Goal: Task Accomplishment & Management: Manage account settings

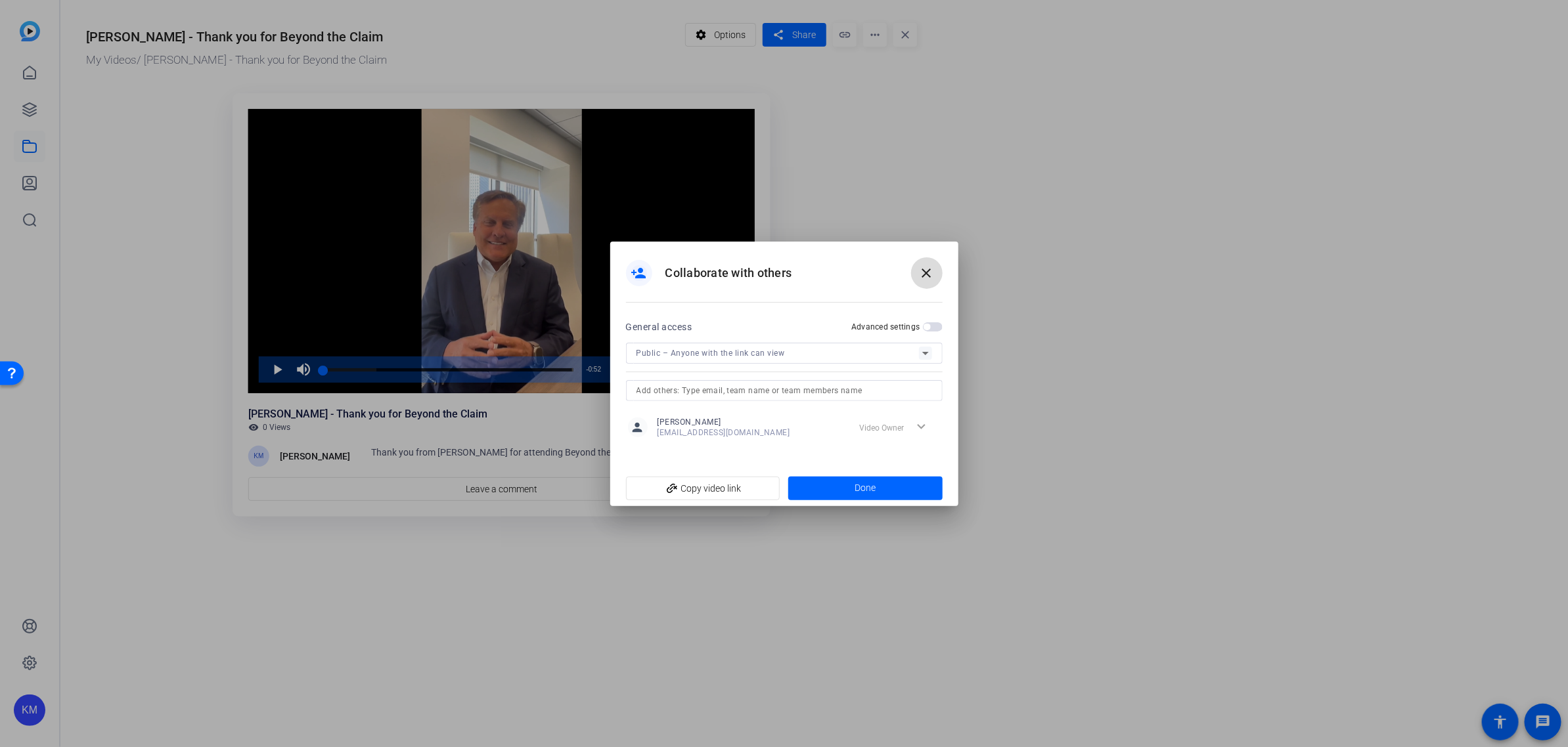
click at [930, 276] on mat-icon "close" at bounding box center [926, 272] width 15 height 15
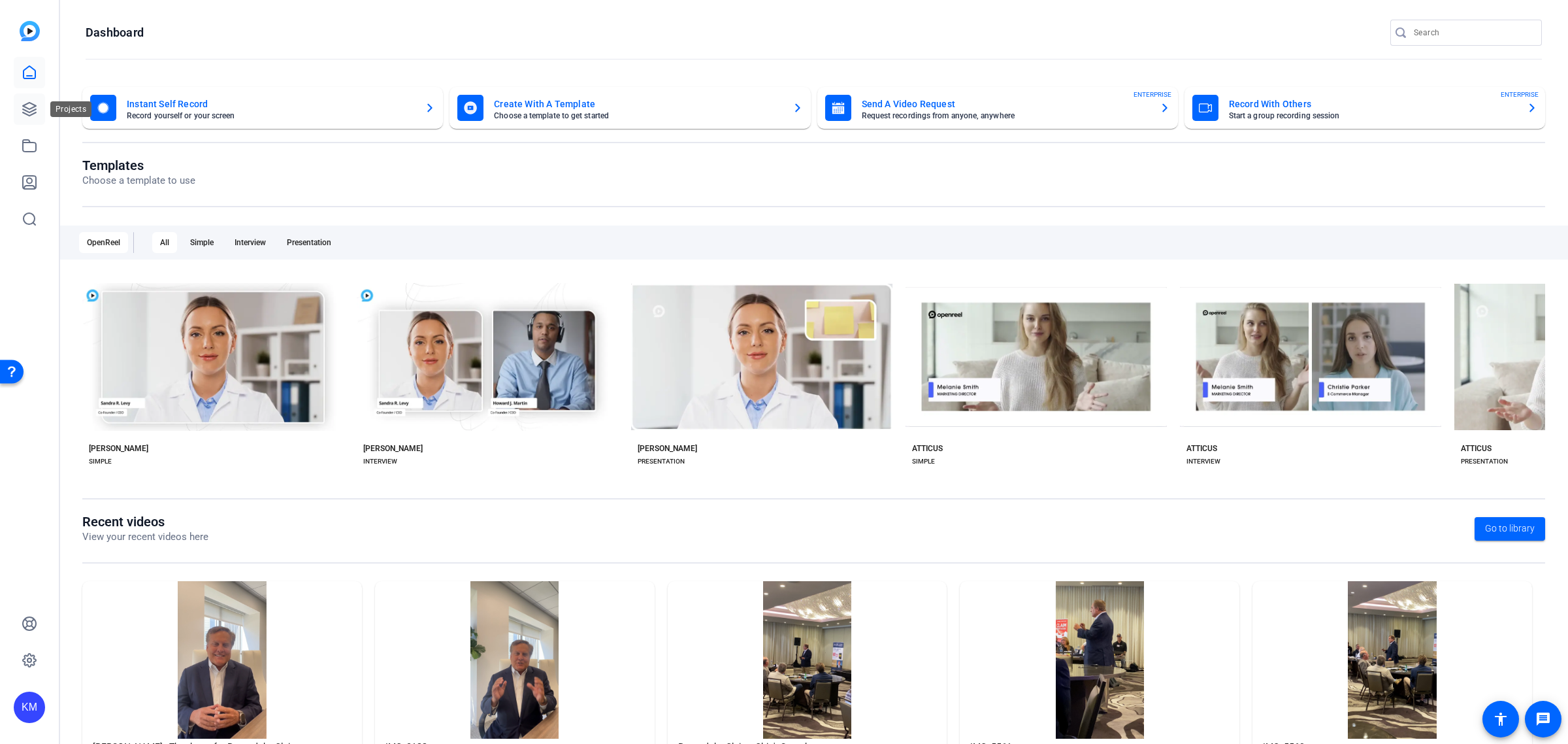
click at [28, 102] on icon at bounding box center [29, 108] width 15 height 15
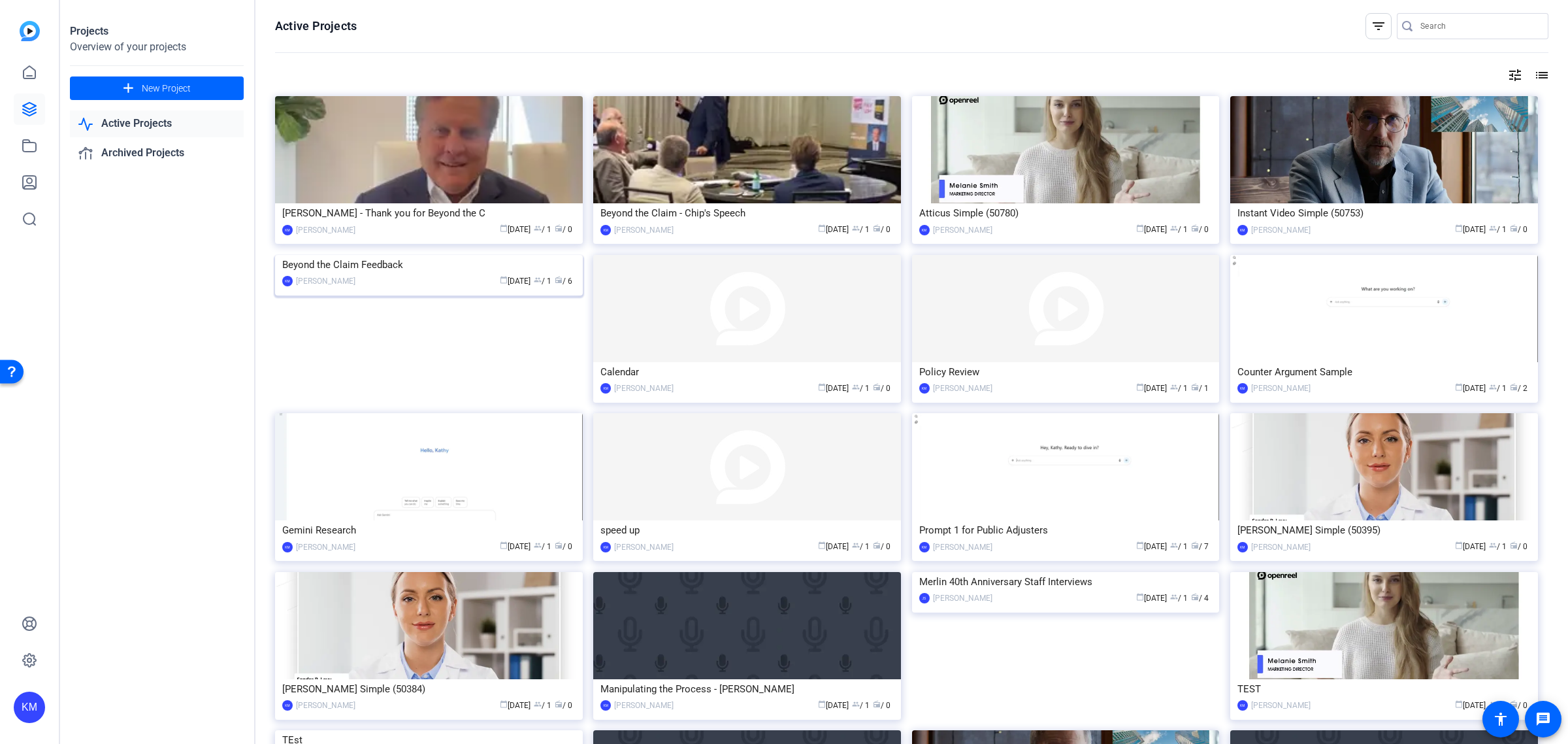
click at [460, 255] on img at bounding box center [429, 255] width 307 height 0
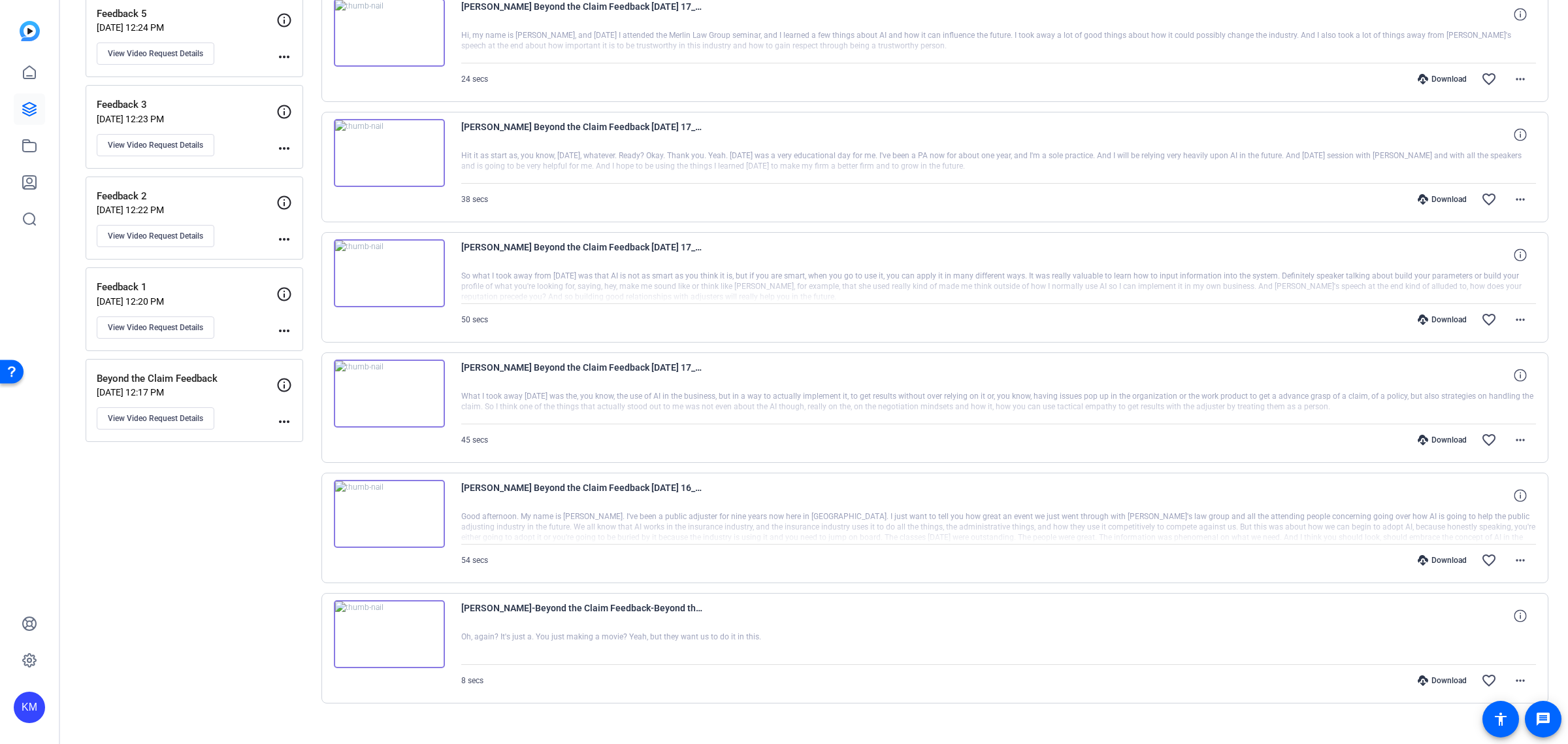
scroll to position [315, 0]
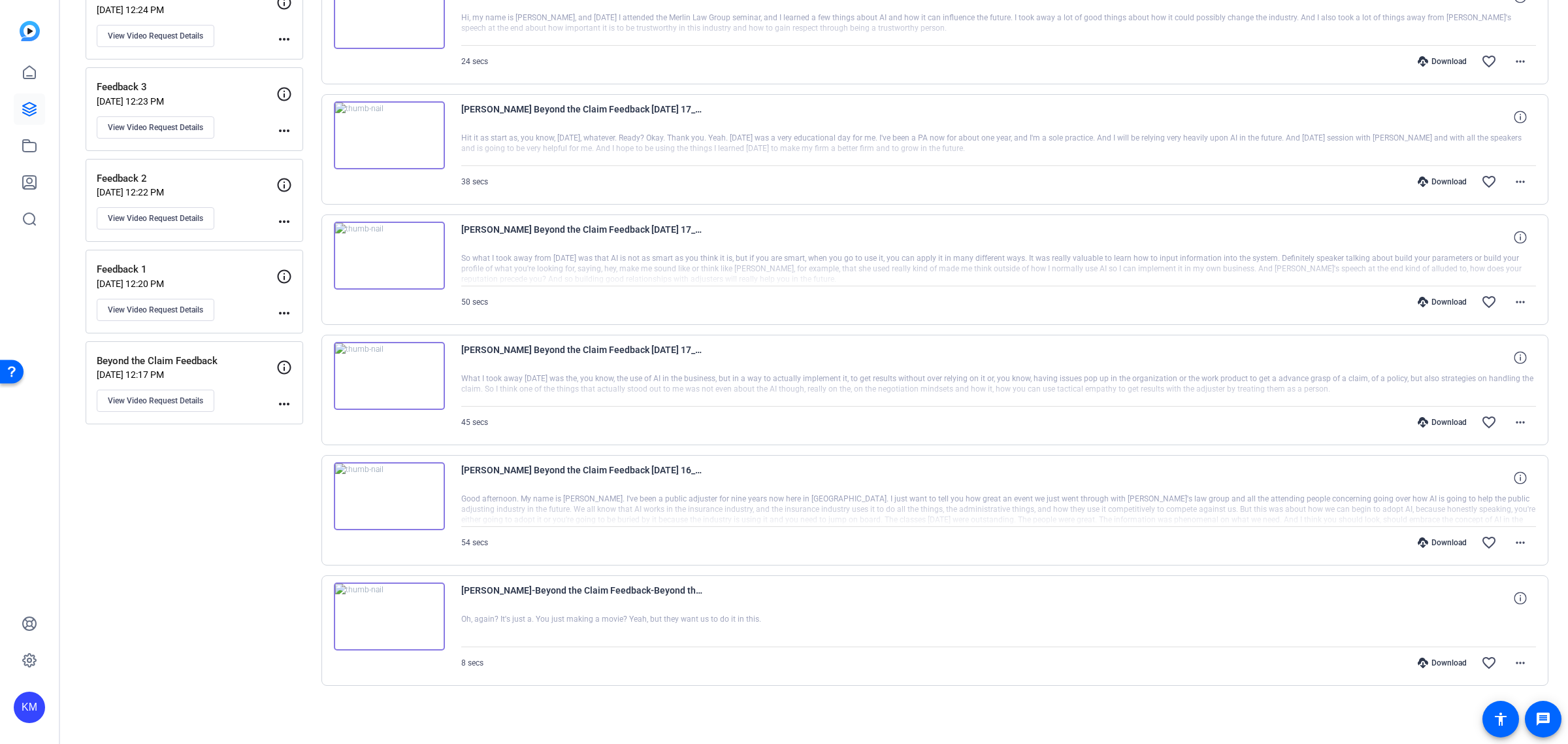
click at [386, 617] on img at bounding box center [389, 617] width 111 height 68
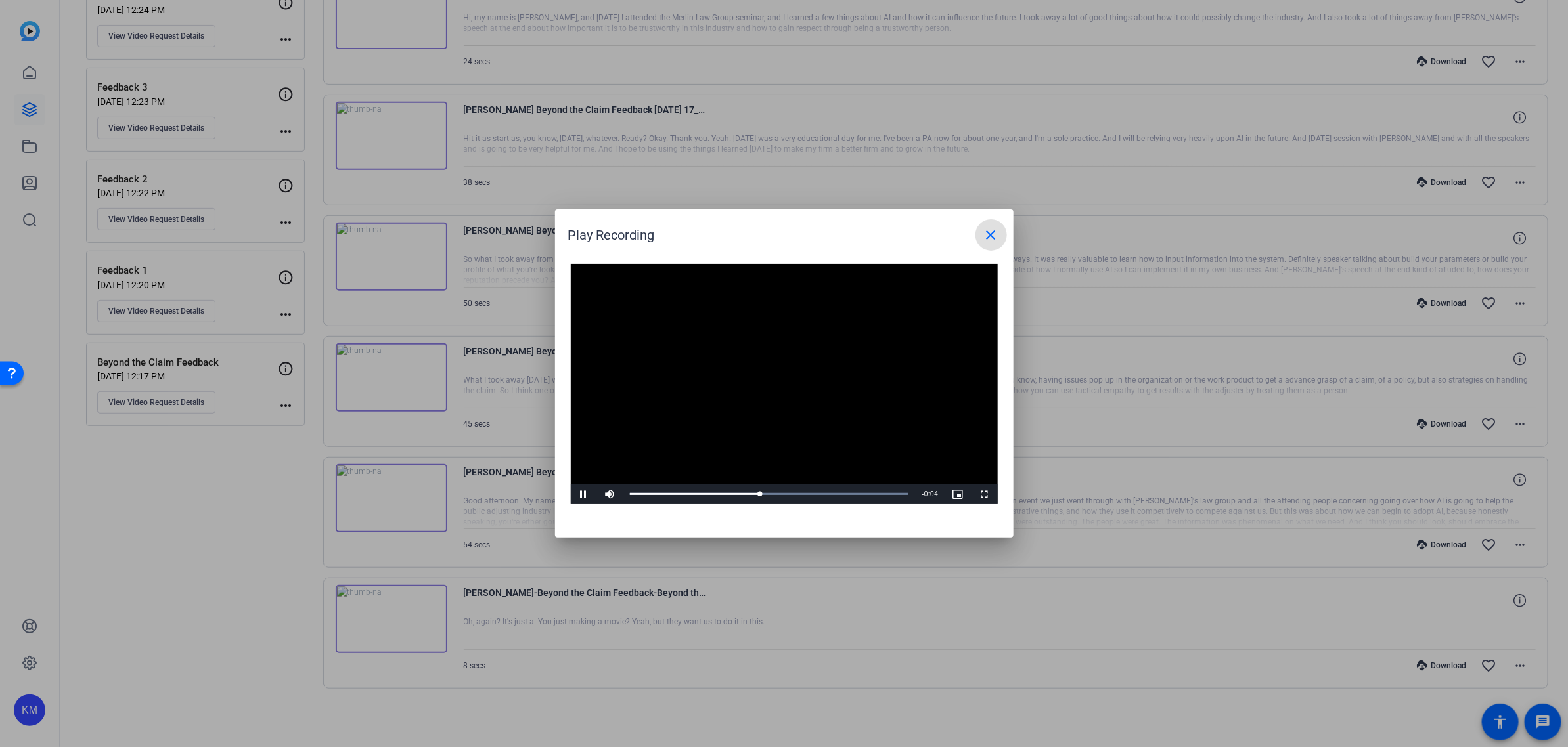
click at [991, 228] on mat-icon "close" at bounding box center [991, 234] width 15 height 15
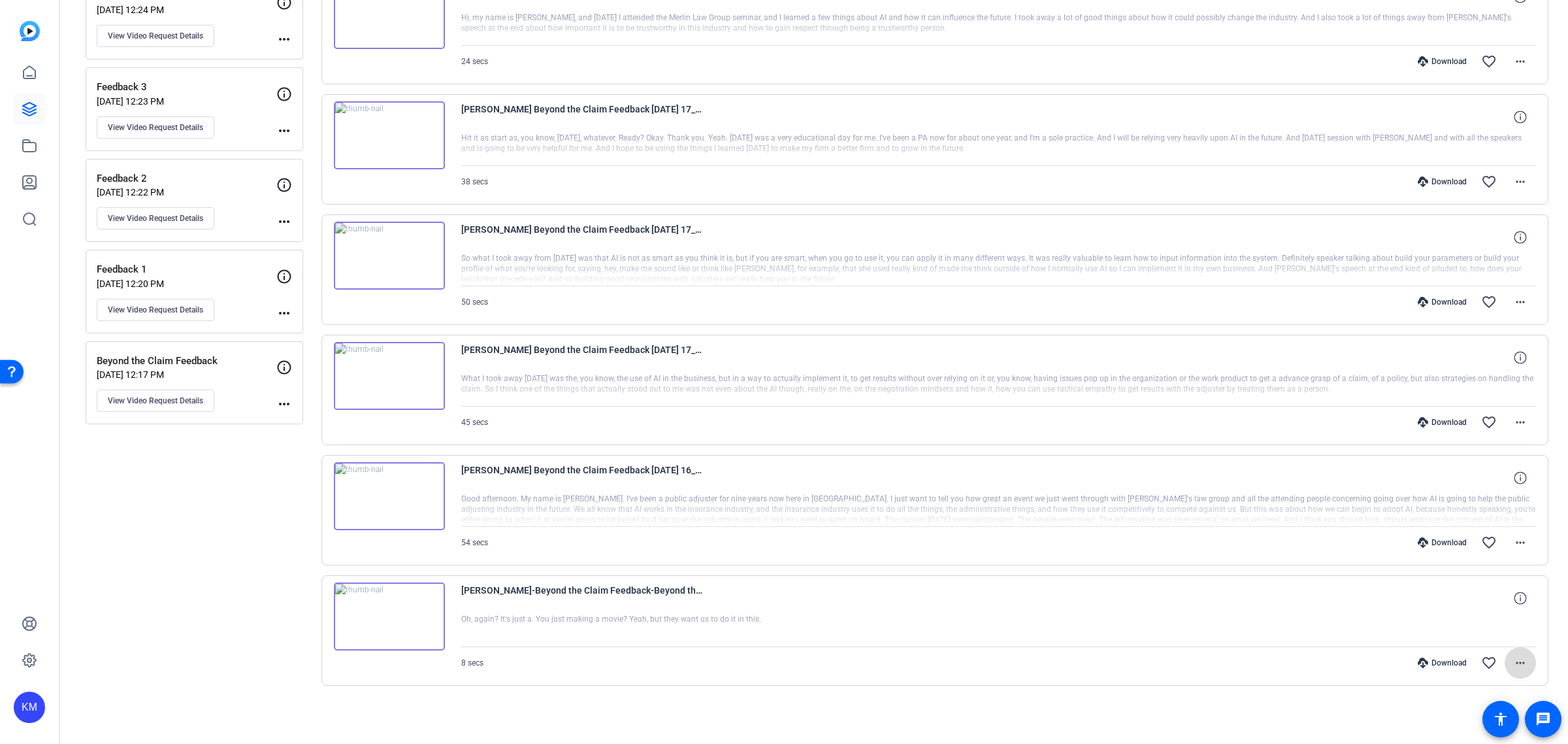
click at [1513, 664] on mat-icon "more_horiz" at bounding box center [1520, 662] width 15 height 15
click at [1474, 637] on span "Delete clip" at bounding box center [1477, 636] width 78 height 15
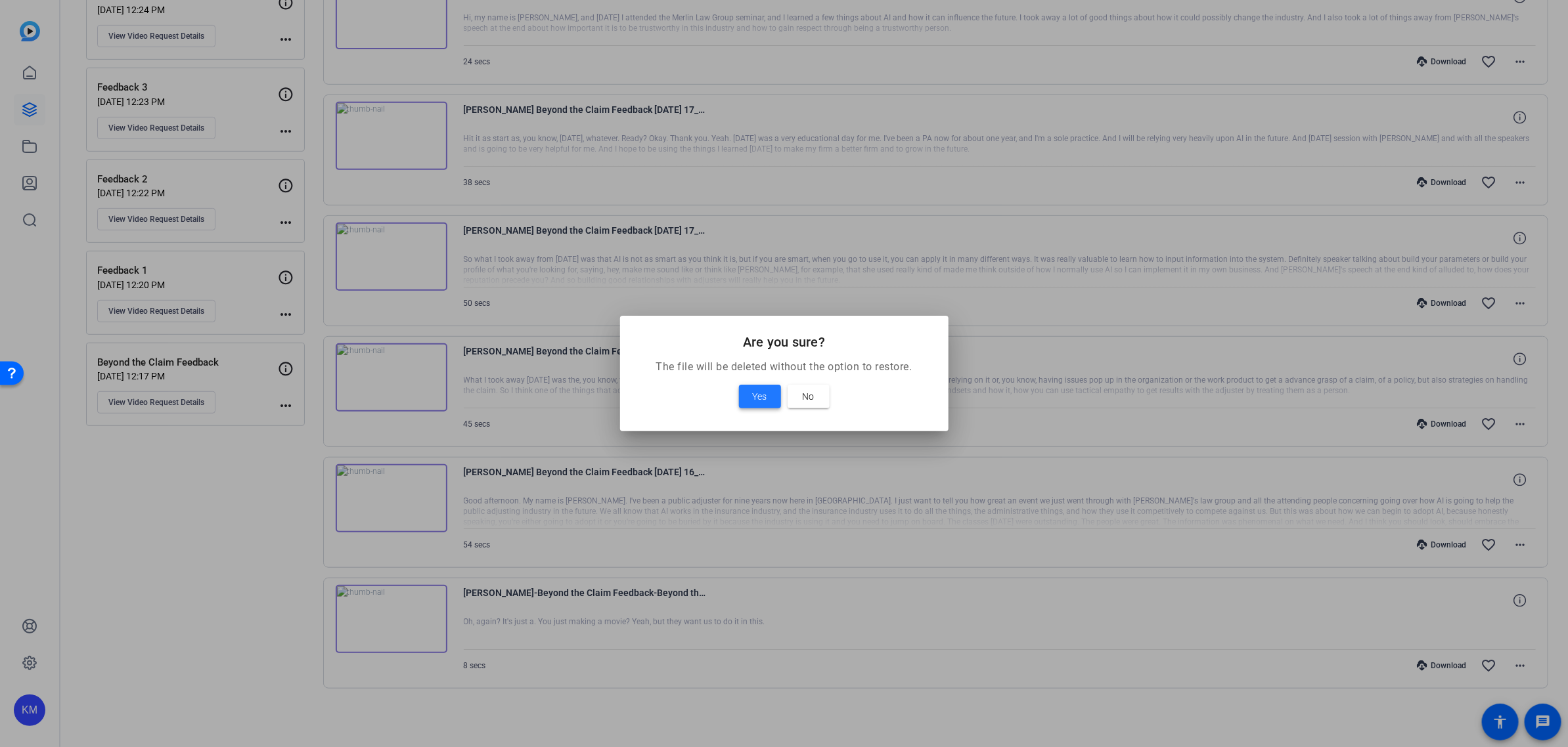
click at [769, 397] on span at bounding box center [760, 396] width 42 height 32
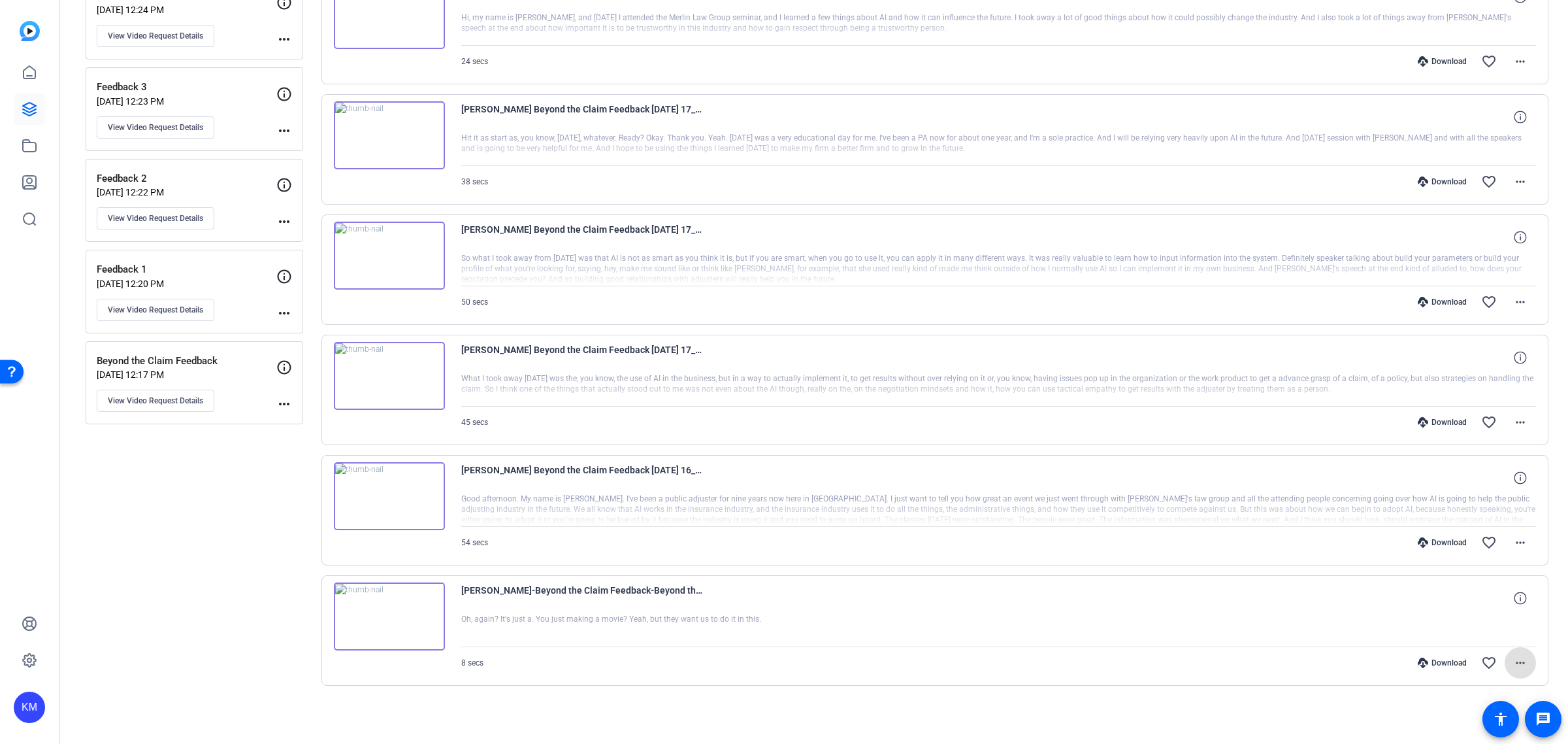
scroll to position [195, 0]
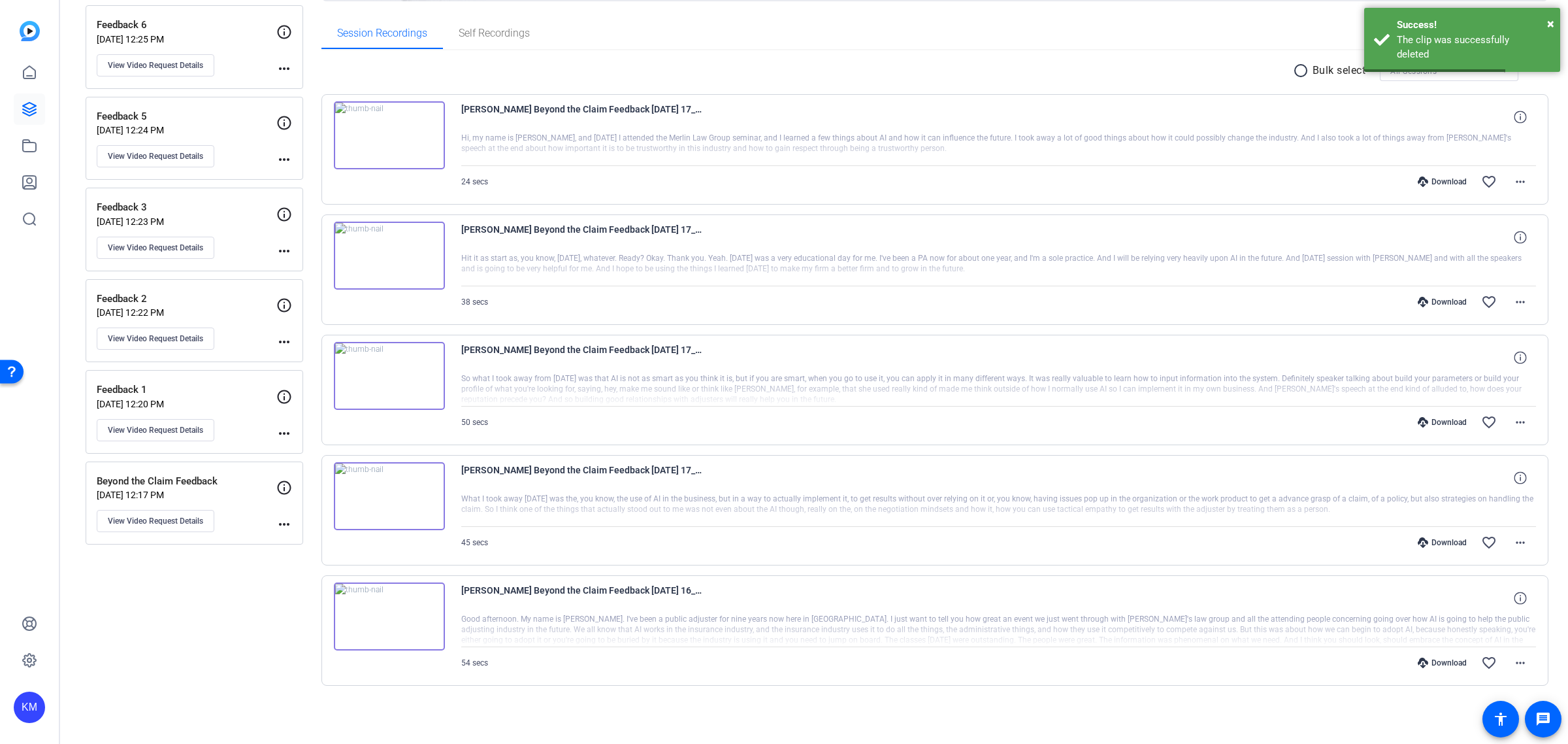
click at [389, 616] on img at bounding box center [389, 617] width 111 height 68
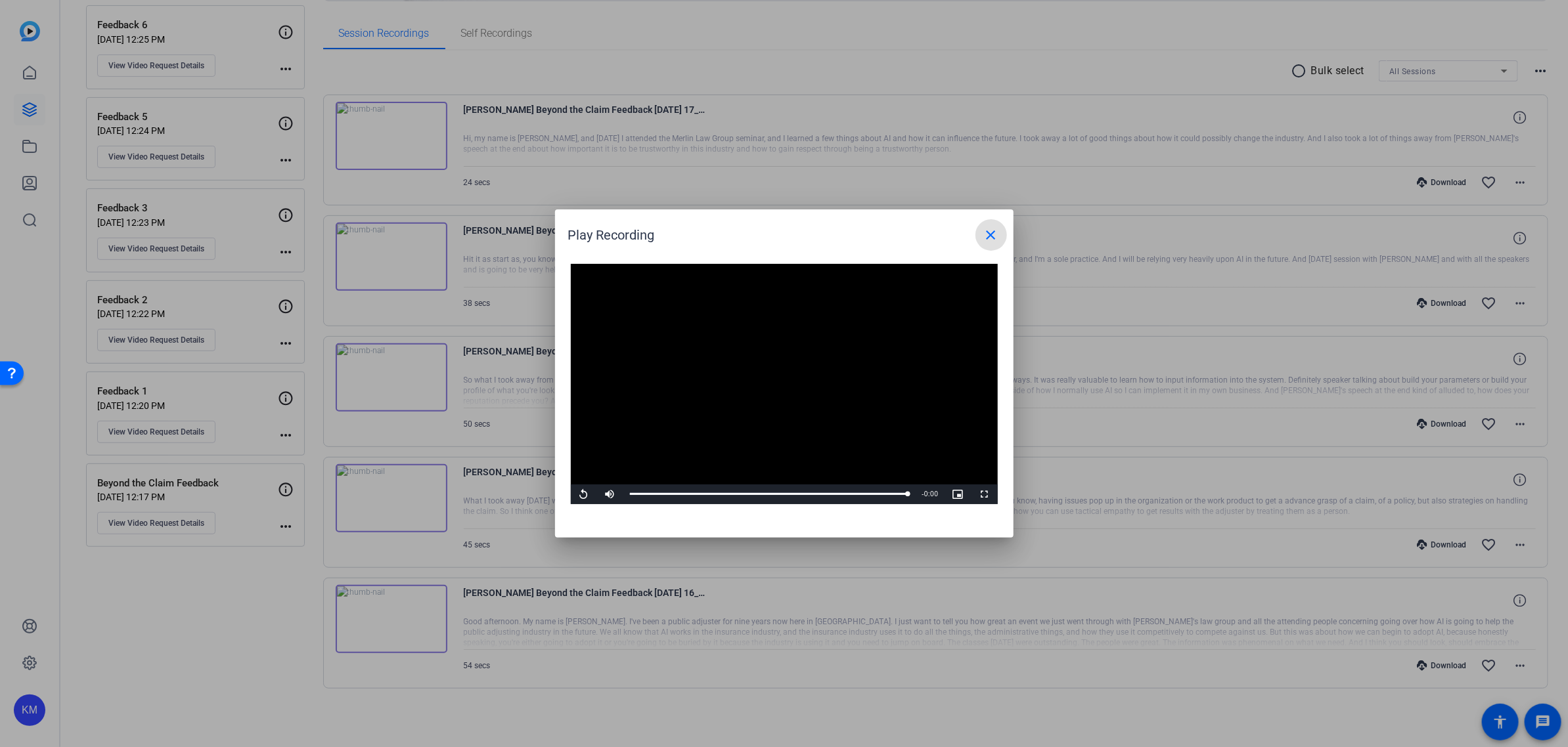
click at [990, 237] on mat-icon "close" at bounding box center [991, 234] width 15 height 15
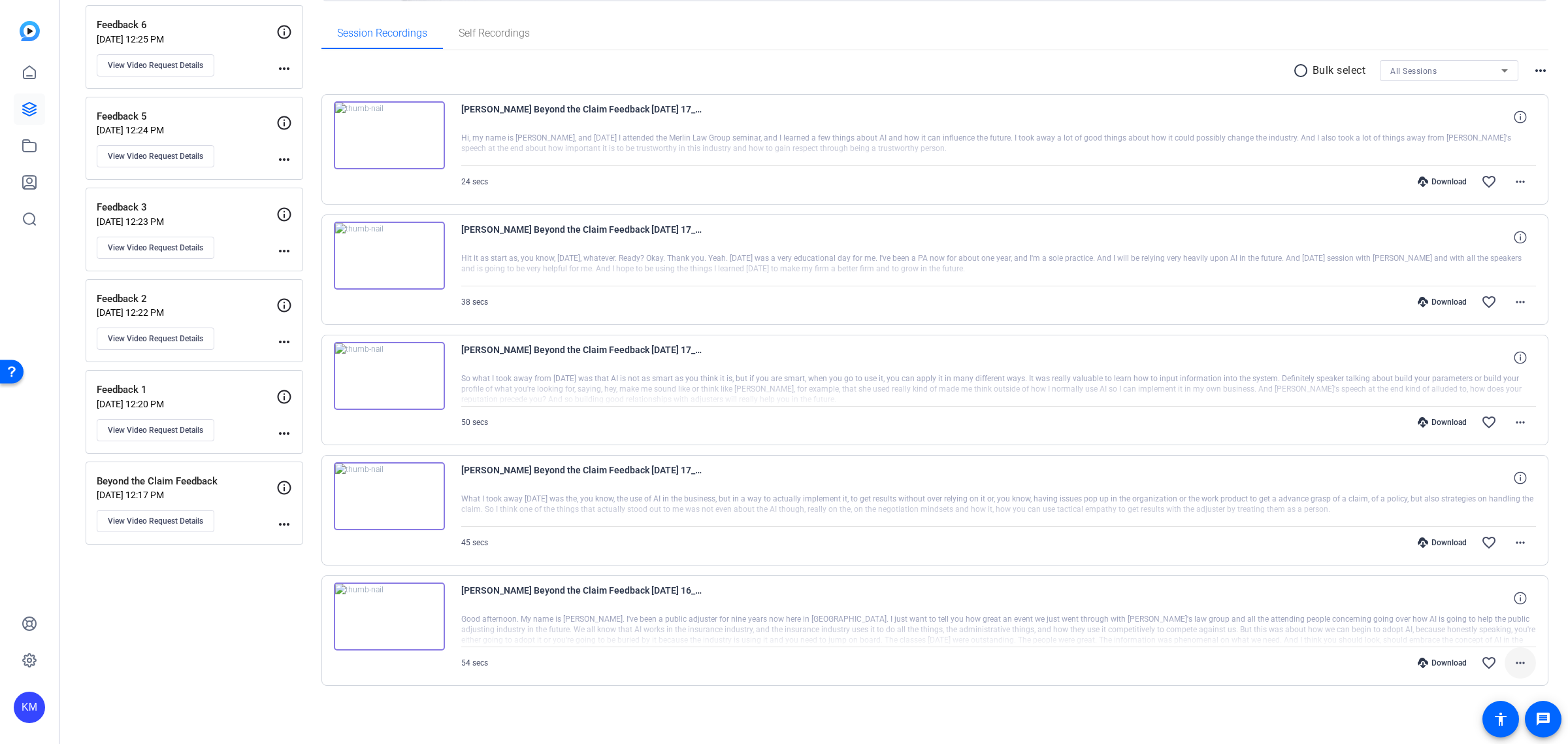
click at [1513, 665] on mat-icon "more_horiz" at bounding box center [1520, 662] width 15 height 15
click at [1509, 665] on div at bounding box center [784, 372] width 1568 height 744
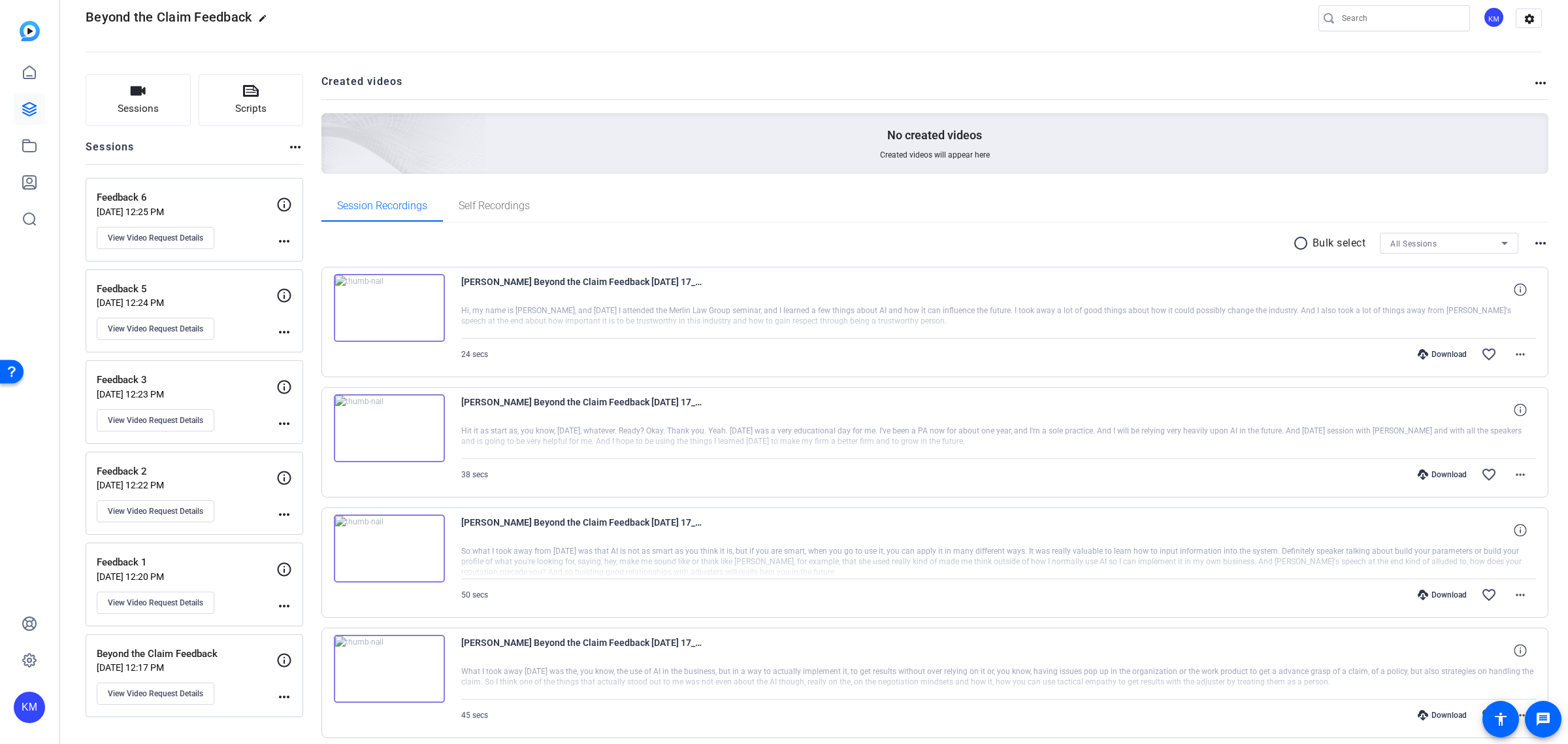
scroll to position [0, 0]
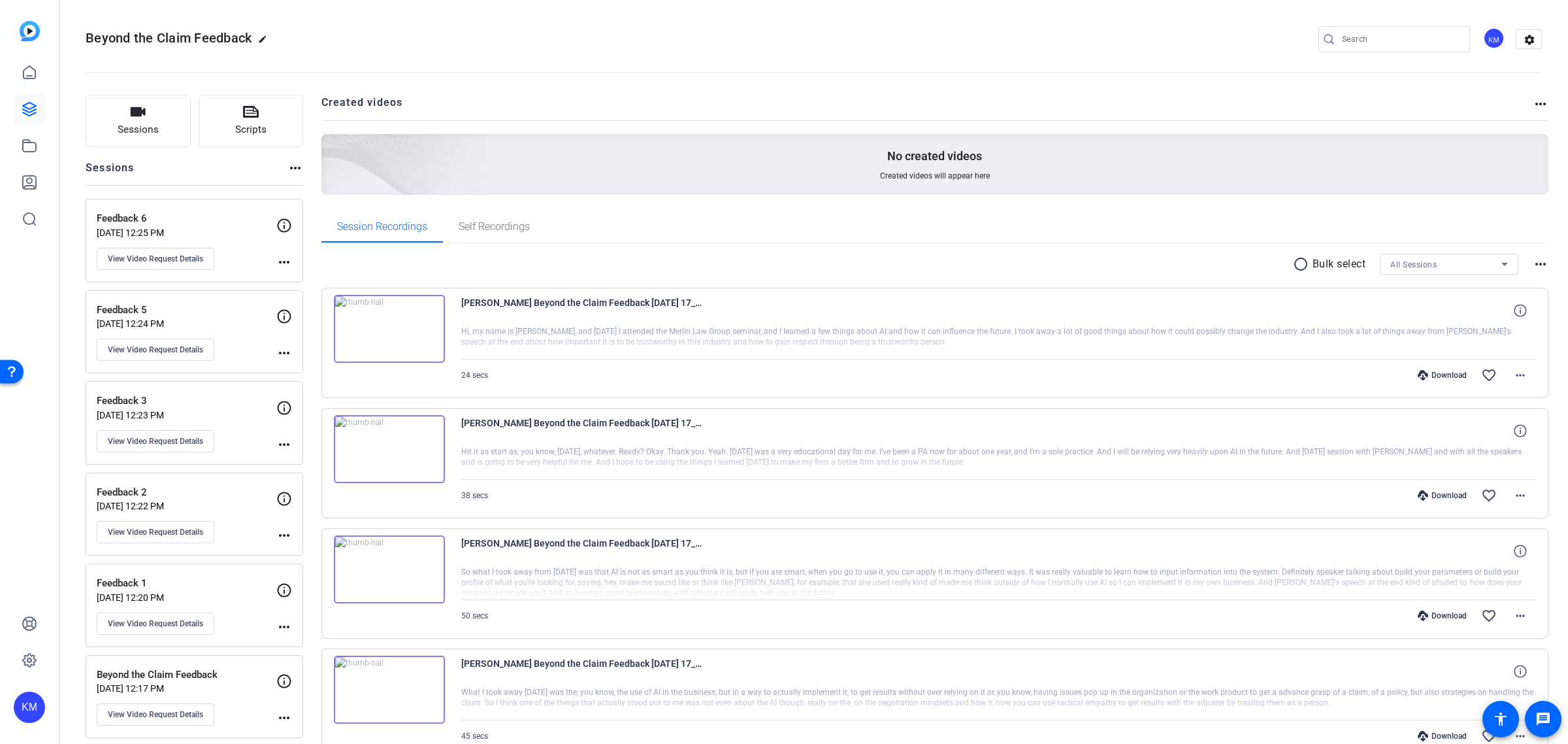
click at [1533, 100] on mat-icon "more_horiz" at bounding box center [1540, 104] width 15 height 15
click at [1532, 100] on div at bounding box center [784, 372] width 1568 height 744
